Goal: Navigation & Orientation: Find specific page/section

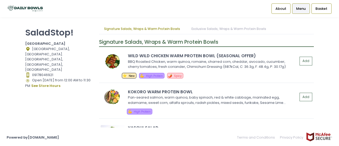
click at [304, 8] on span "Menu" at bounding box center [301, 8] width 10 height 5
click at [298, 8] on span "Menu" at bounding box center [301, 8] width 10 height 5
click at [304, 9] on span "Menu" at bounding box center [301, 8] width 10 height 5
click at [284, 9] on span "About" at bounding box center [280, 8] width 11 height 5
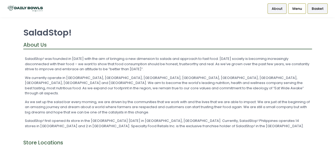
click at [306, 7] on li "Basket" at bounding box center [317, 8] width 22 height 17
click at [298, 8] on span "Menu" at bounding box center [297, 8] width 10 height 5
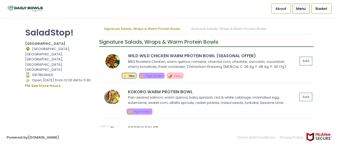
click at [298, 8] on span "Menu" at bounding box center [301, 8] width 10 height 5
click at [336, 78] on div "SaladStop! Central Square Location Created with Sketch. [GEOGRAPHIC_DATA], [GEO…" at bounding box center [169, 73] width 339 height 98
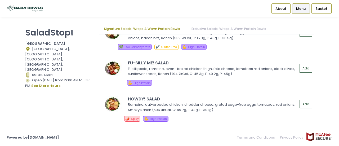
scroll to position [325, 0]
